Goal: Navigation & Orientation: Go to known website

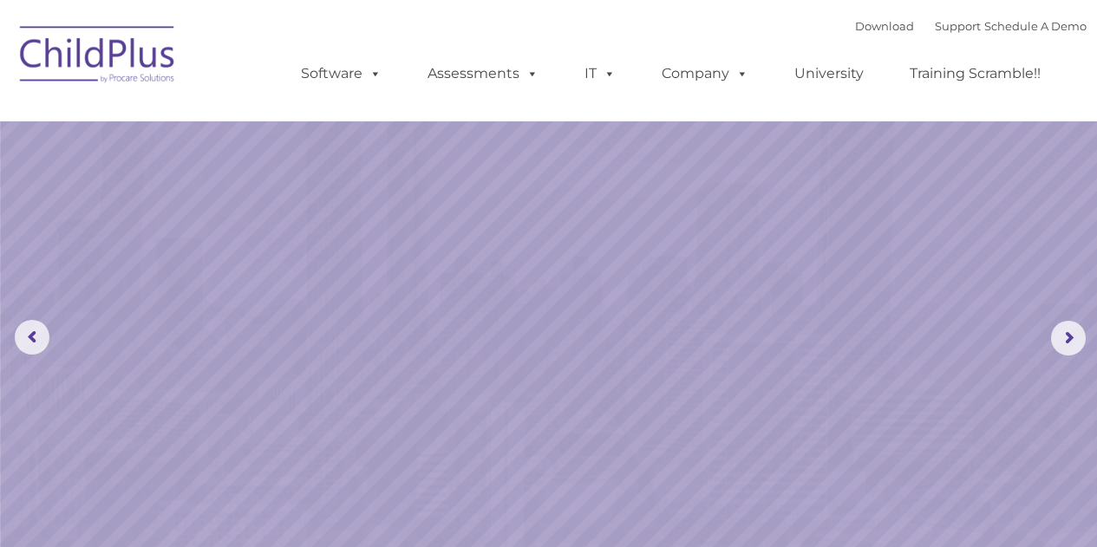
select select "MEDIUM"
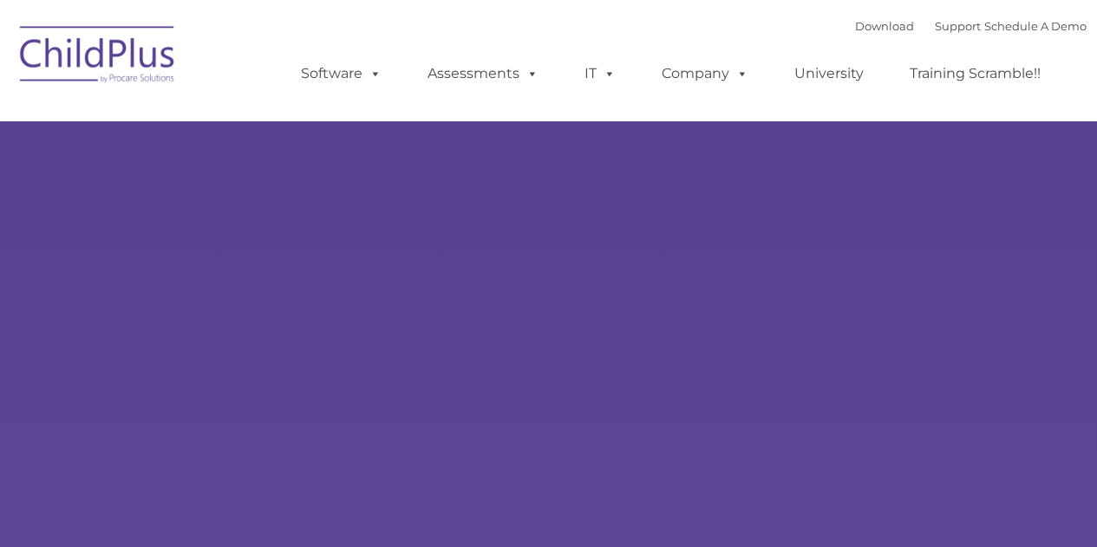
type input ""
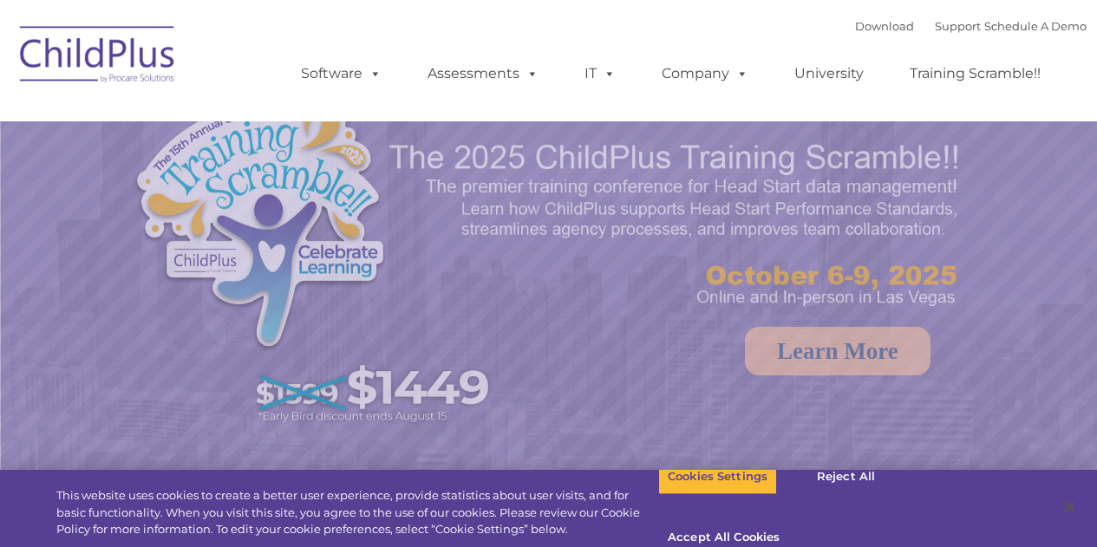
select select "MEDIUM"
